Goal: Task Accomplishment & Management: Manage account settings

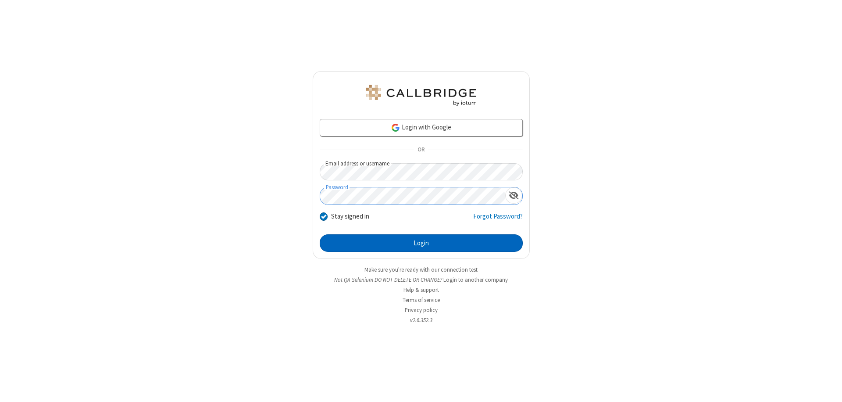
click at [421, 243] on button "Login" at bounding box center [421, 243] width 203 height 18
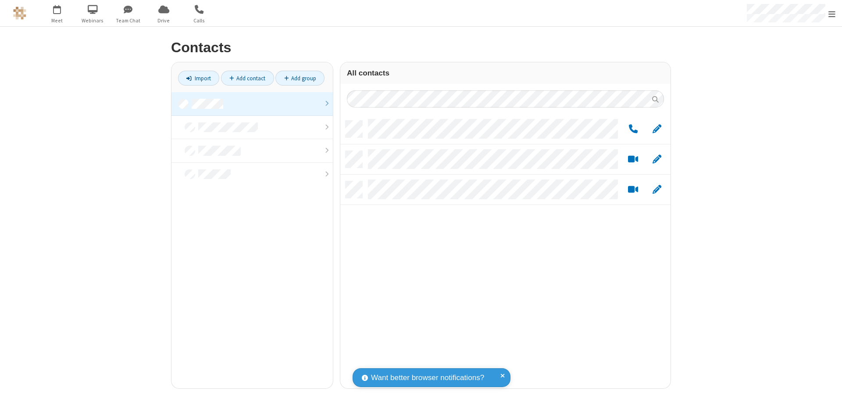
scroll to position [268, 324]
click at [252, 104] on link at bounding box center [252, 104] width 161 height 24
click at [300, 78] on link "Add group" at bounding box center [300, 78] width 49 height 15
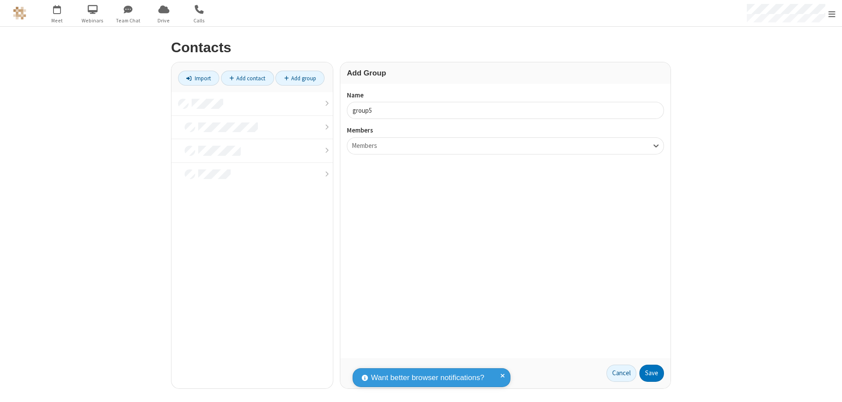
type input "group5"
type input "name22"
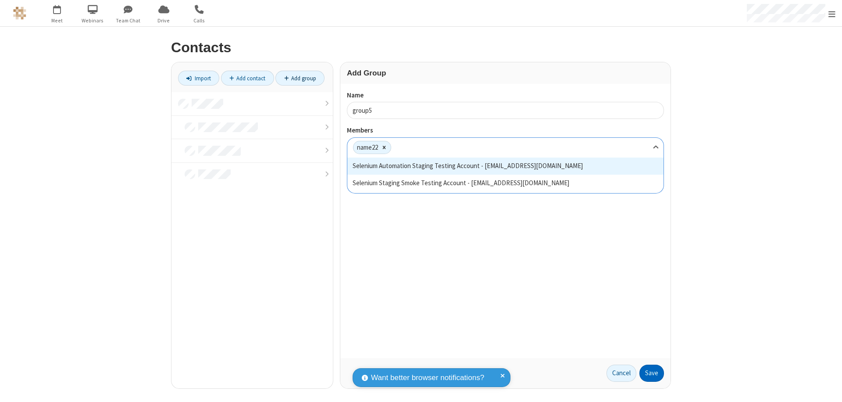
click at [652, 373] on button "Save" at bounding box center [652, 374] width 25 height 18
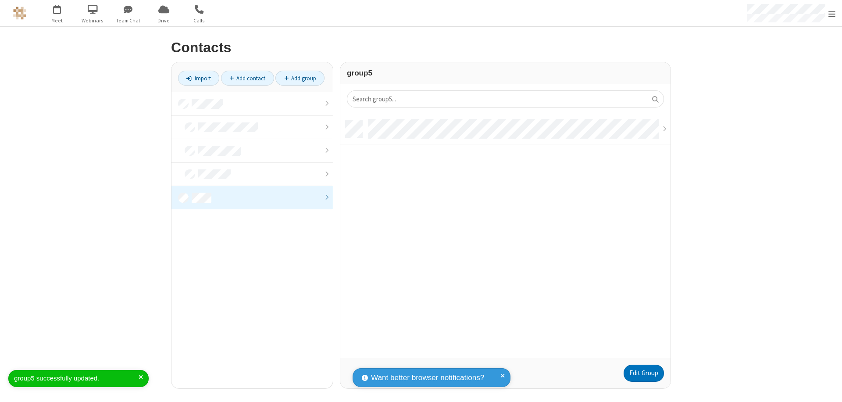
scroll to position [237, 324]
click at [644, 373] on link "Edit Group" at bounding box center [644, 374] width 40 height 18
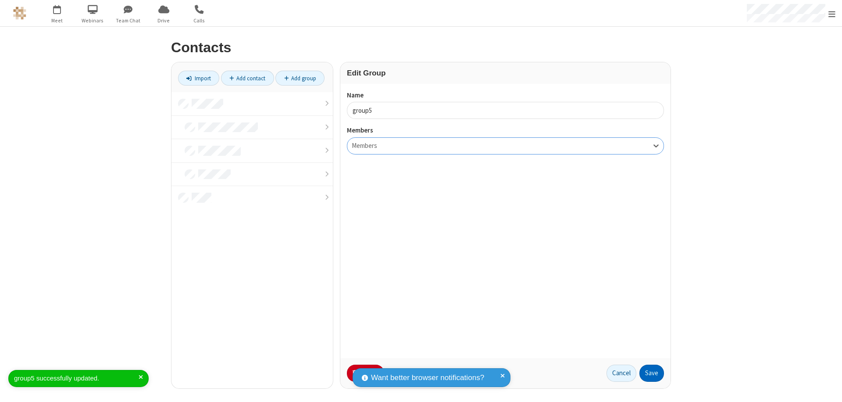
click at [652, 373] on button "Save" at bounding box center [652, 374] width 25 height 18
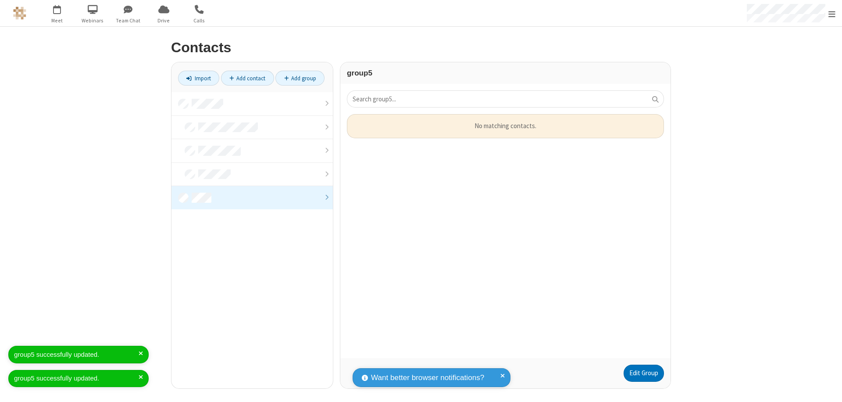
scroll to position [7, 7]
